Goal: Find specific page/section: Find specific page/section

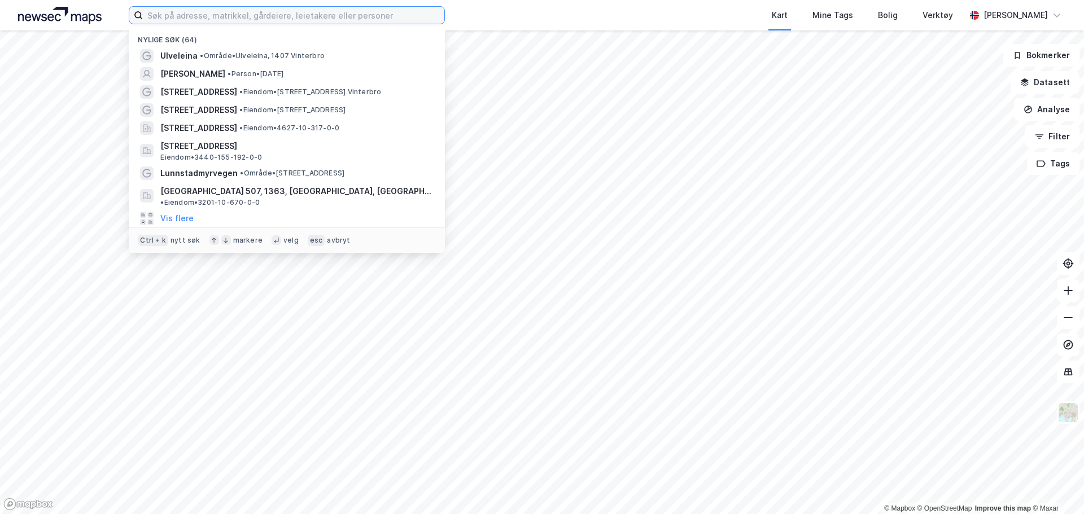
click at [186, 22] on input at bounding box center [294, 15] width 302 height 17
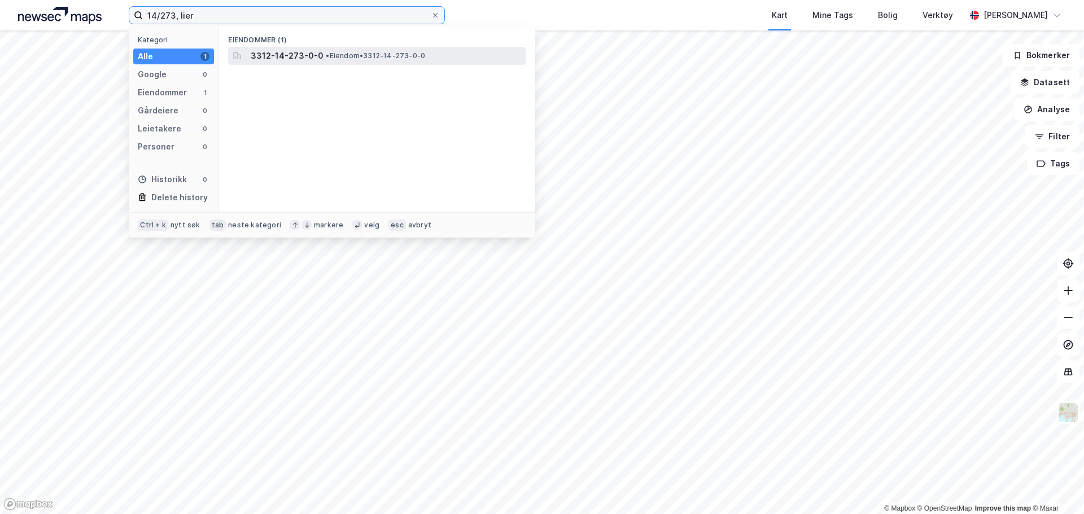
type input "14/273, lier"
click at [289, 63] on div "3312-14-273-0-0 • Eiendom • 3312-14-273-0-0" at bounding box center [377, 56] width 298 height 18
